Goal: Information Seeking & Learning: Find specific page/section

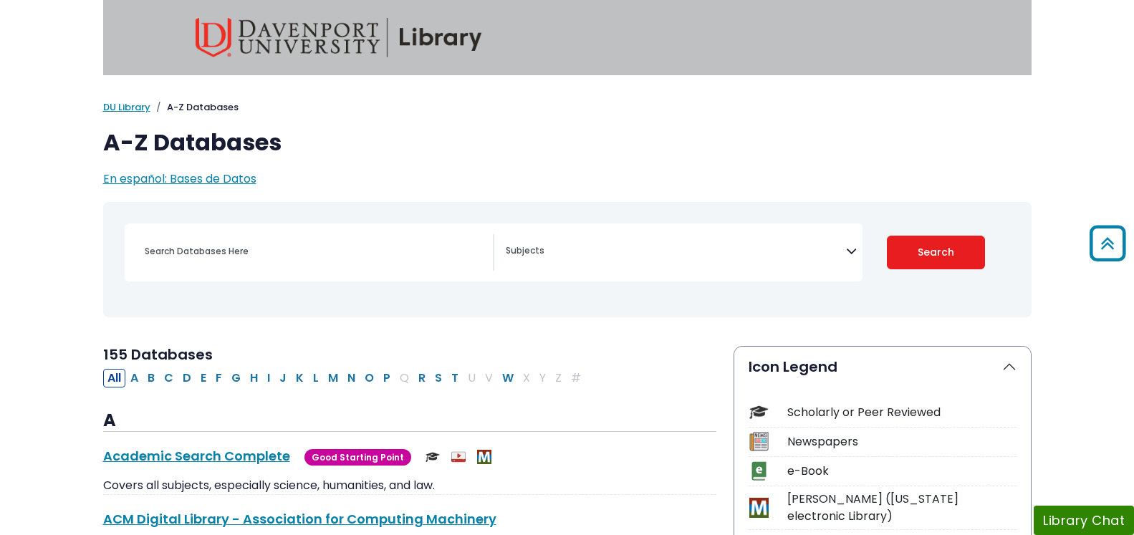
scroll to position [970, 0]
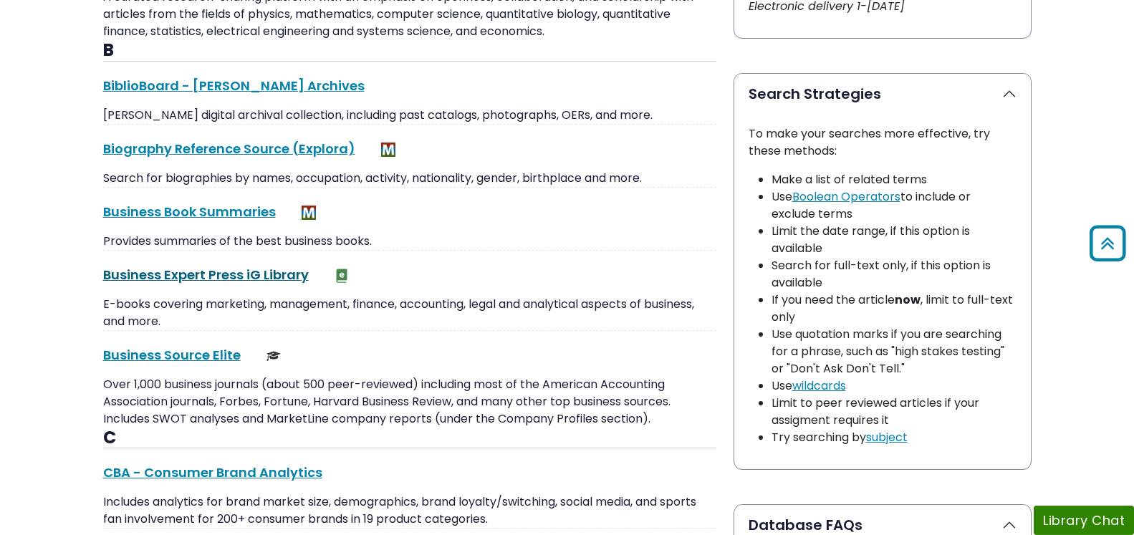
click at [196, 275] on link "Business Expert Press iG Library This link opens in a new window" at bounding box center [206, 275] width 206 height 18
click at [160, 354] on link "Business Source Elite This link opens in a new window" at bounding box center [172, 355] width 138 height 18
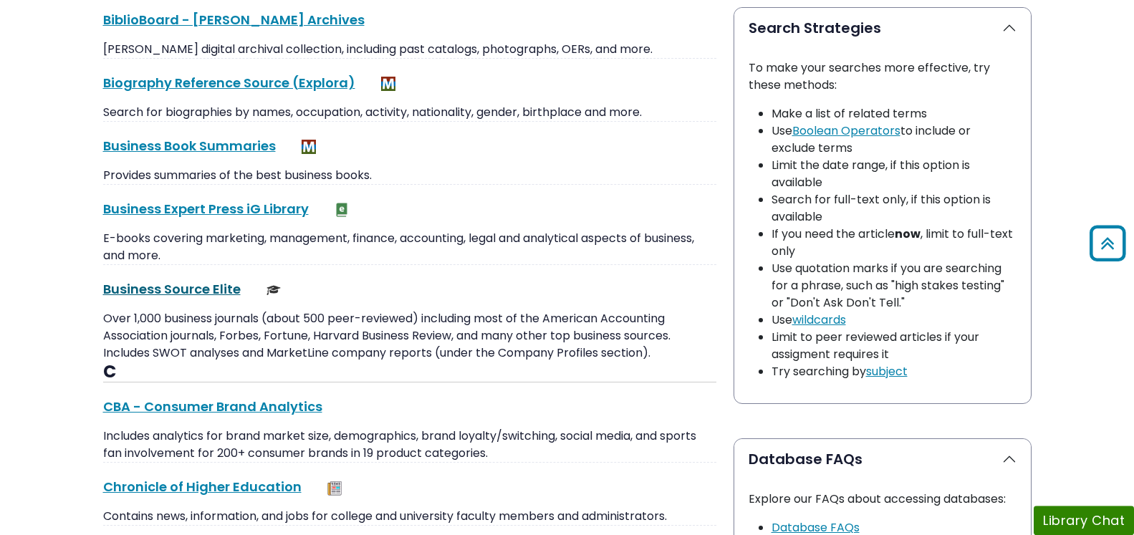
click at [191, 286] on link "Business Source Elite This link opens in a new window" at bounding box center [172, 289] width 138 height 18
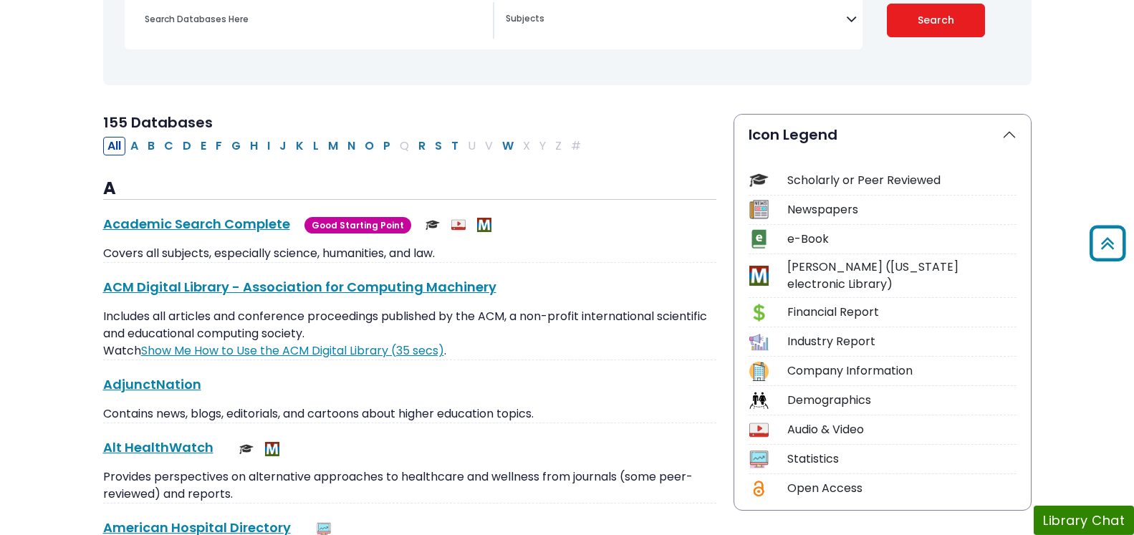
scroll to position [227, 0]
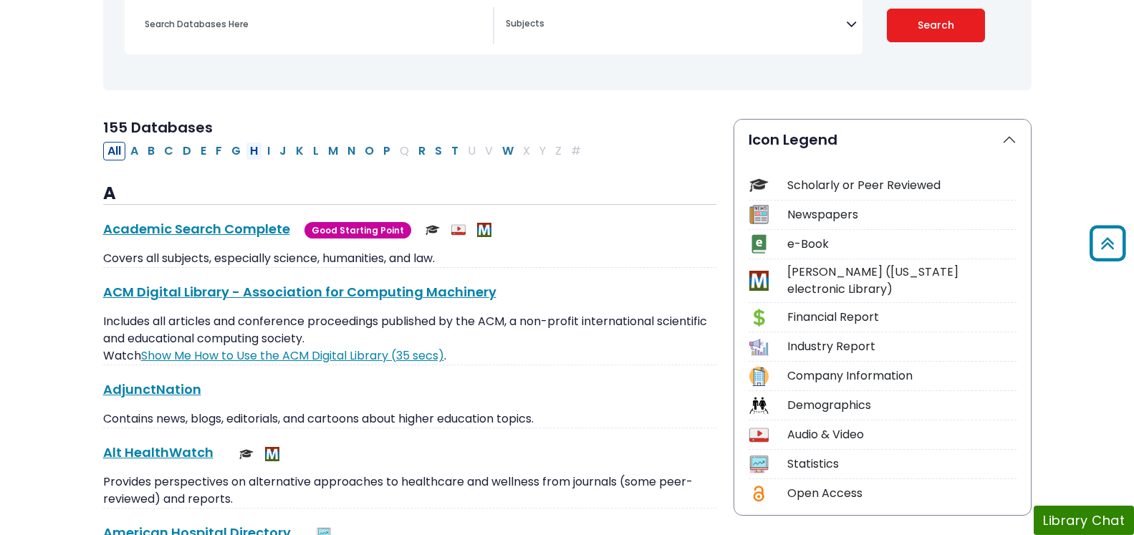
click at [256, 148] on button "H" at bounding box center [254, 151] width 16 height 19
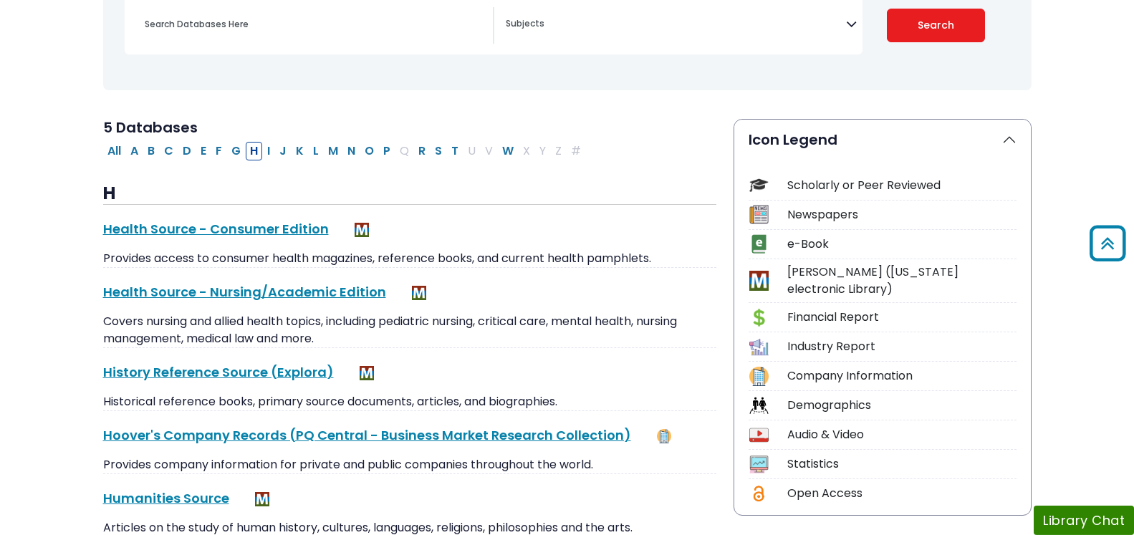
click at [256, 148] on button "H" at bounding box center [254, 151] width 16 height 19
select select "Database Subject Filter"
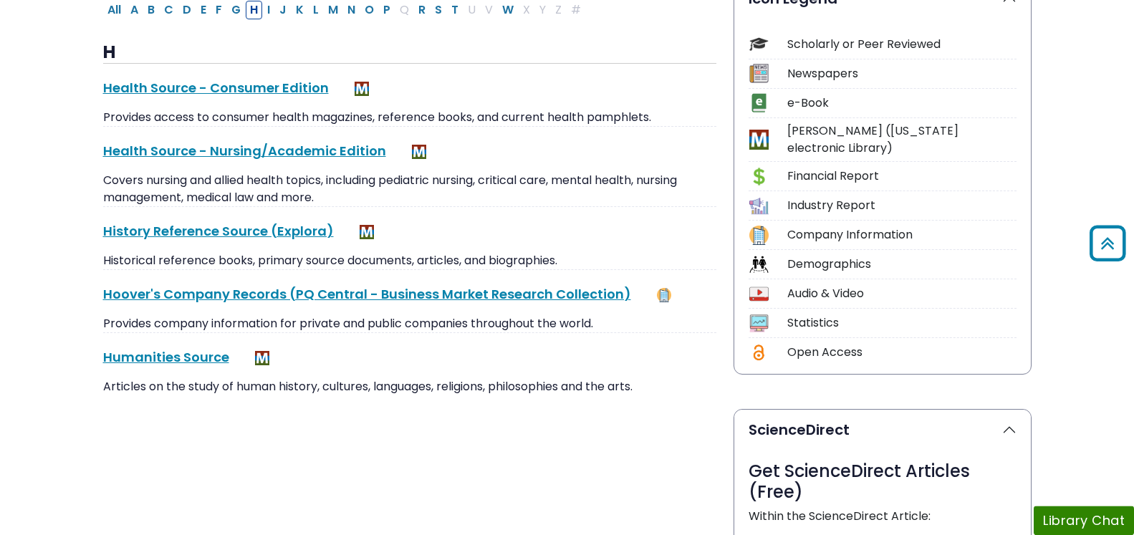
scroll to position [375, 0]
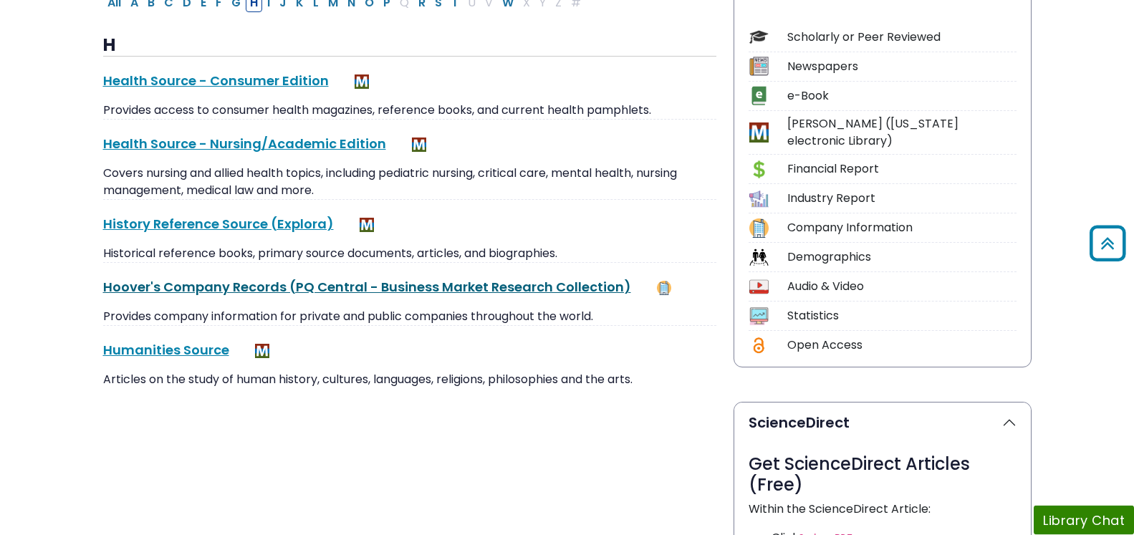
click at [193, 289] on link "Hoover's Company Records (PQ Central - Business Market Research Collection) Thi…" at bounding box center [367, 287] width 528 height 18
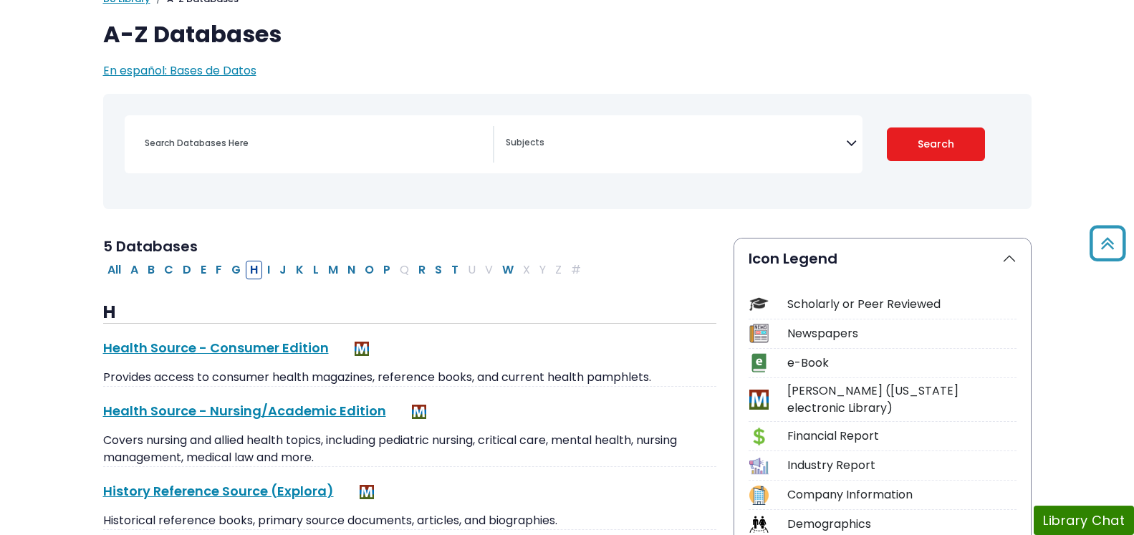
scroll to position [102, 0]
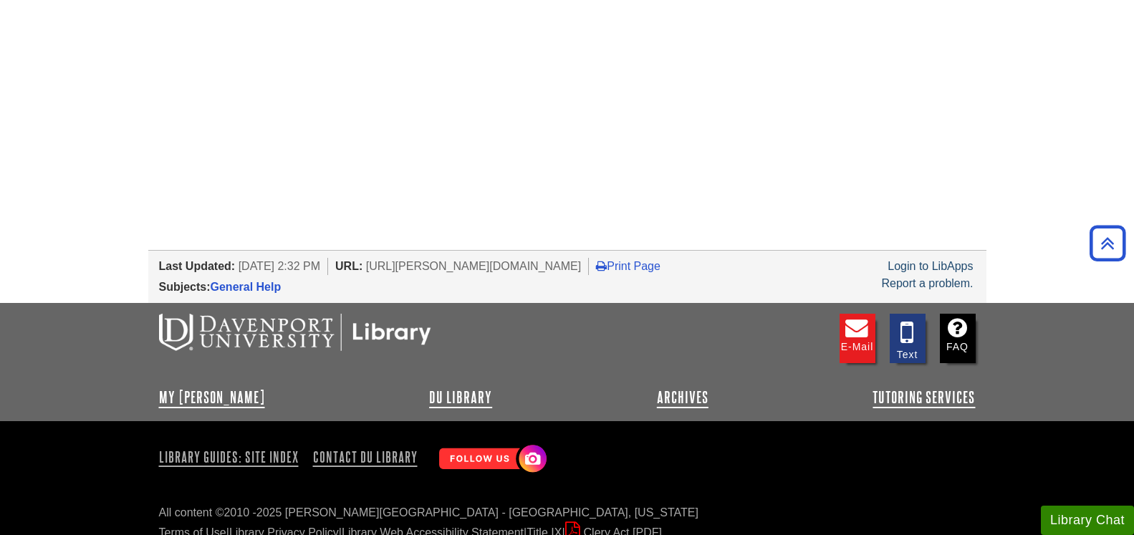
scroll to position [1700, 0]
